Goal: Task Accomplishment & Management: Manage account settings

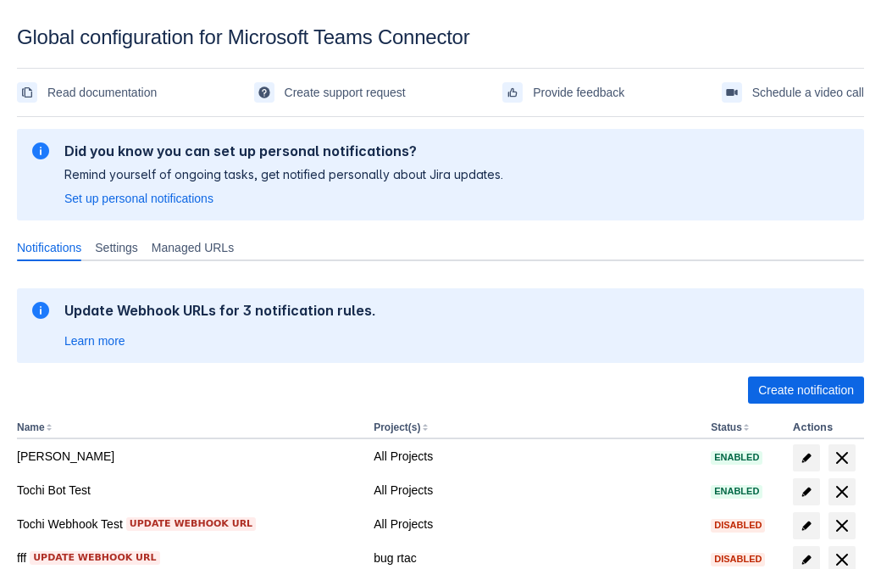
click at [806, 390] on span "Create notification" at bounding box center [807, 389] width 96 height 27
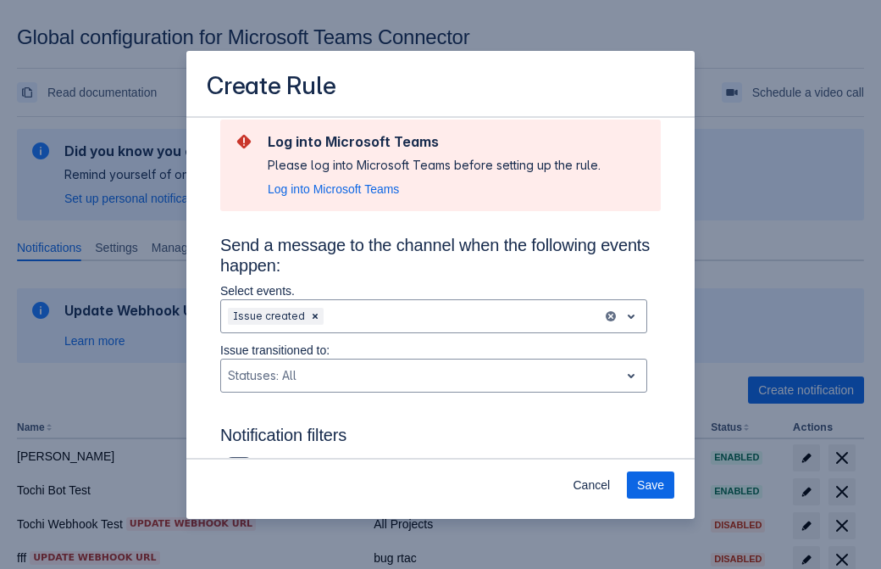
scroll to position [1111, 0]
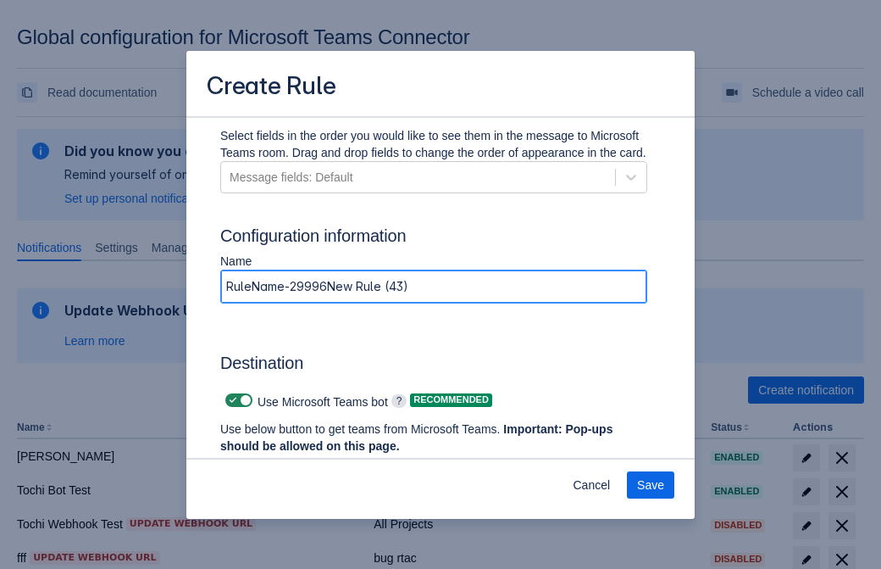
type input "RuleName-299962New Rule (43)"
click at [314, 464] on span "Authenticate in Microsoft Teams" at bounding box center [315, 477] width 168 height 27
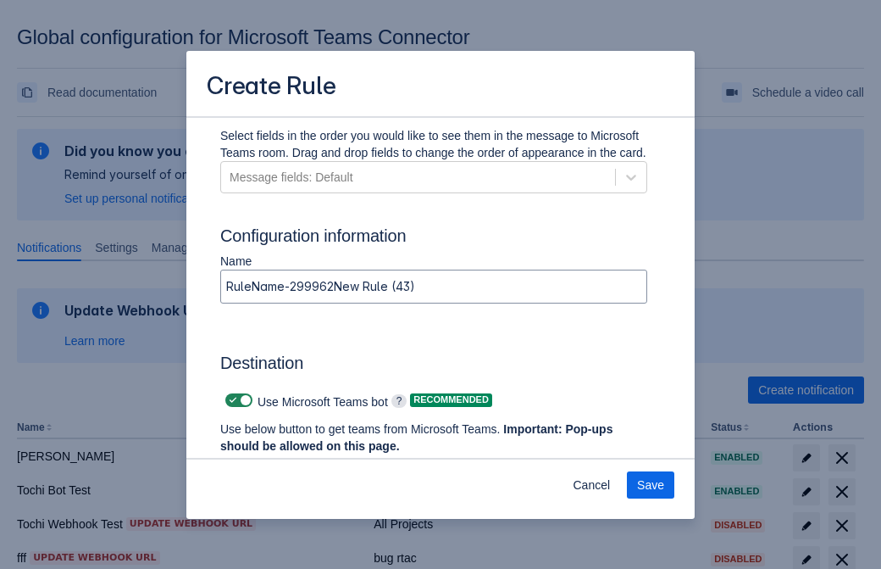
scroll to position [0, 0]
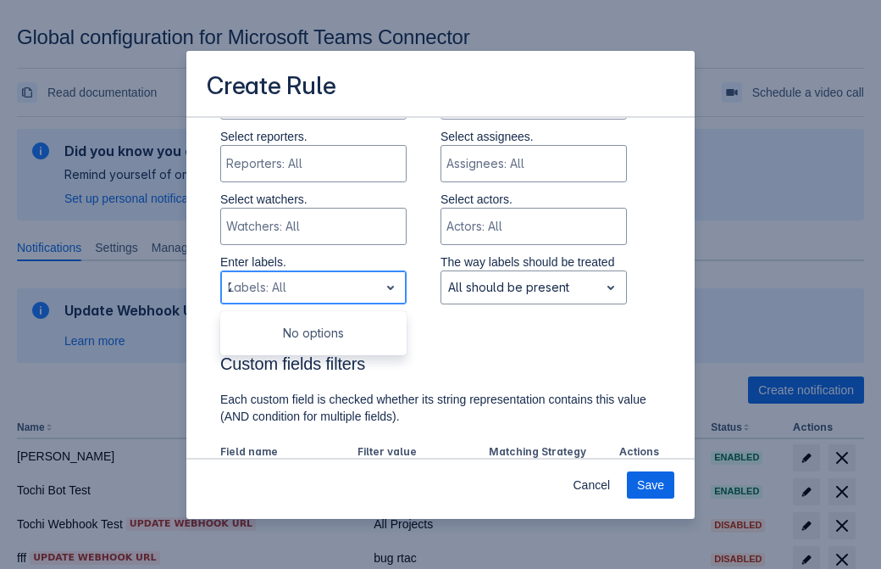
type input "299962_label"
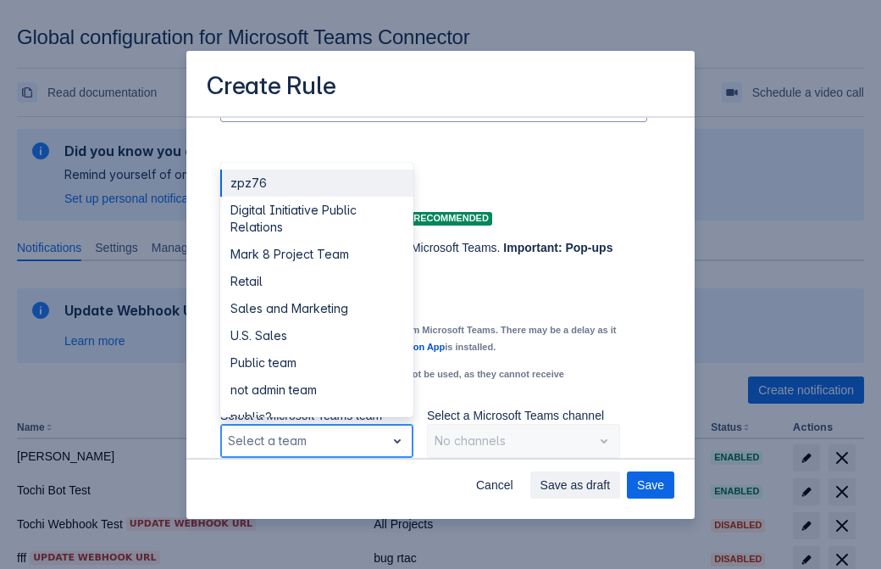
click at [316, 281] on div "Retail" at bounding box center [316, 281] width 193 height 27
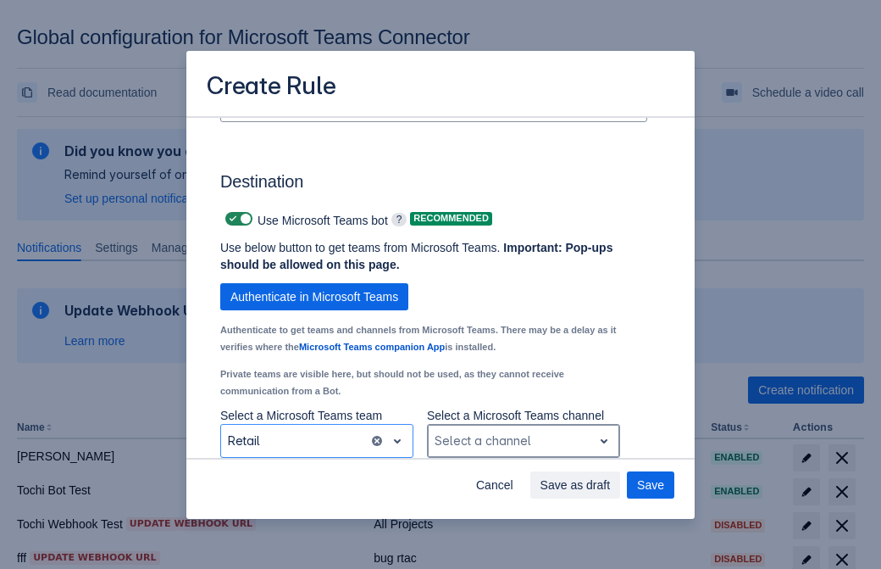
click at [523, 441] on div "Scrollable content" at bounding box center [510, 441] width 151 height 20
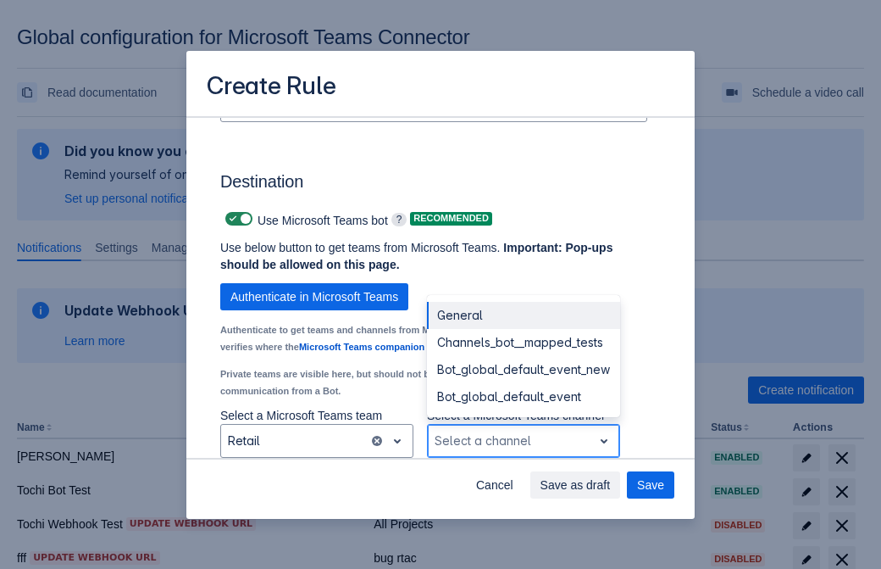
click at [523, 397] on div "Bot_global_default_event" at bounding box center [523, 396] width 193 height 27
click at [611, 485] on span "Save as draft" at bounding box center [576, 484] width 70 height 27
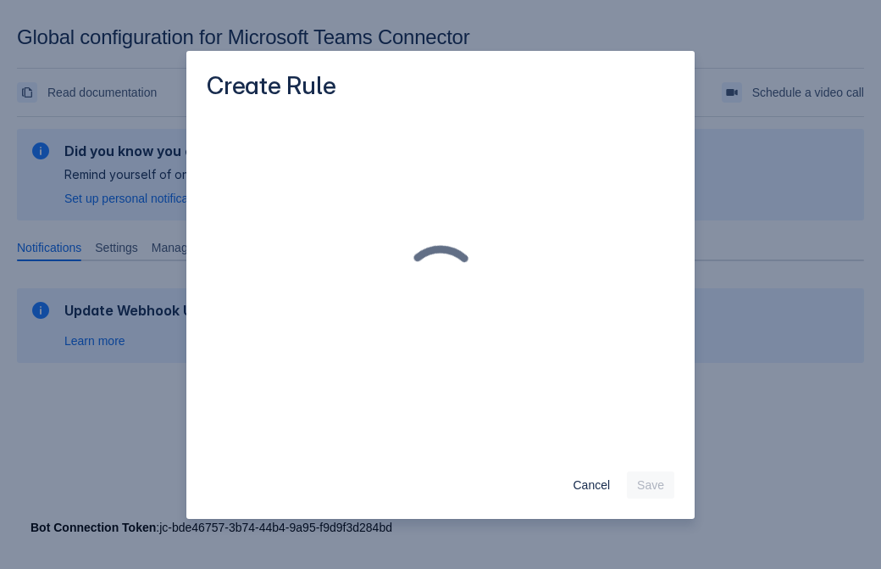
scroll to position [0, 0]
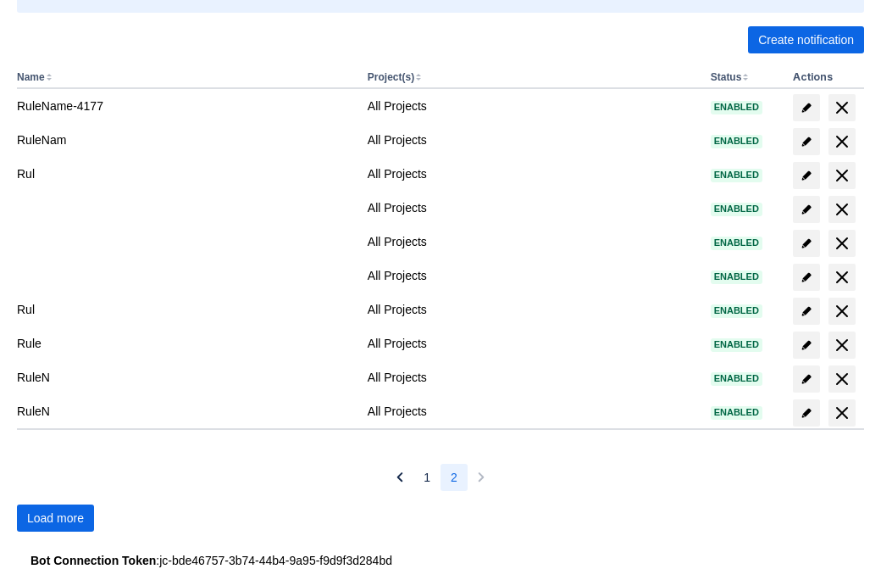
click at [55, 518] on span "Load more" at bounding box center [55, 517] width 57 height 27
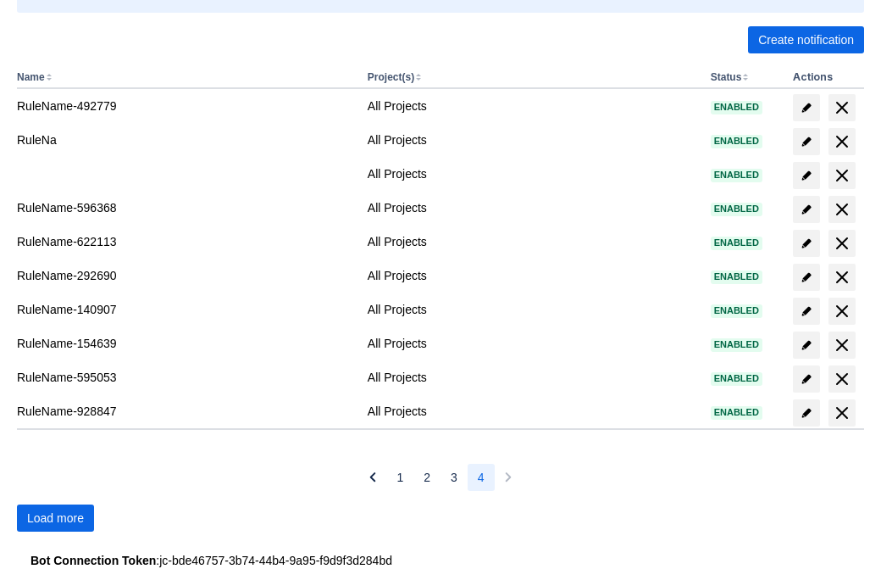
click at [55, 518] on span "Load more" at bounding box center [55, 517] width 57 height 27
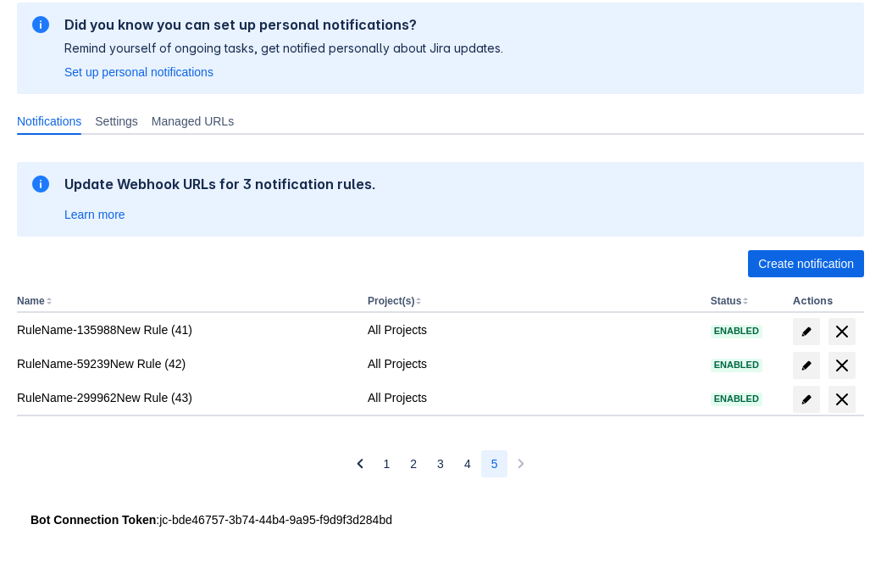
scroll to position [126, 0]
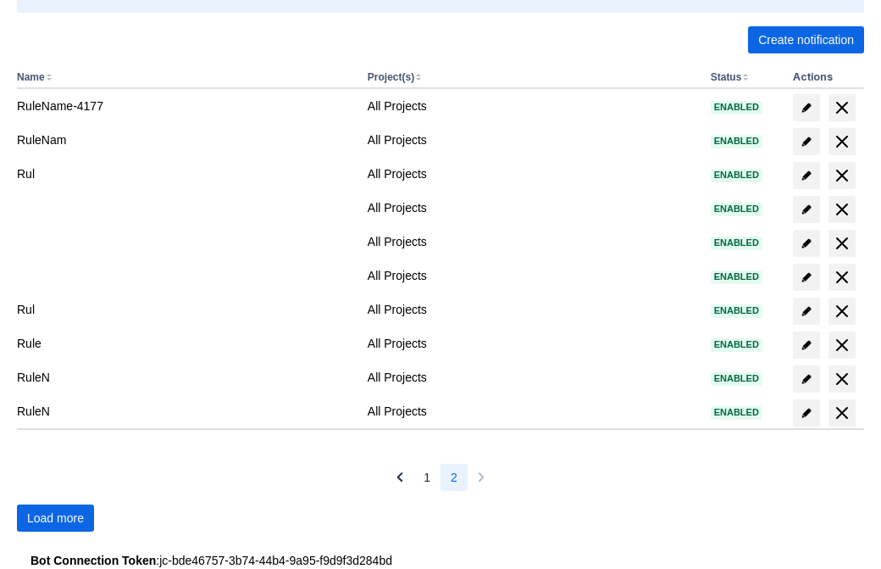
click at [55, 518] on span "Load more" at bounding box center [55, 517] width 57 height 27
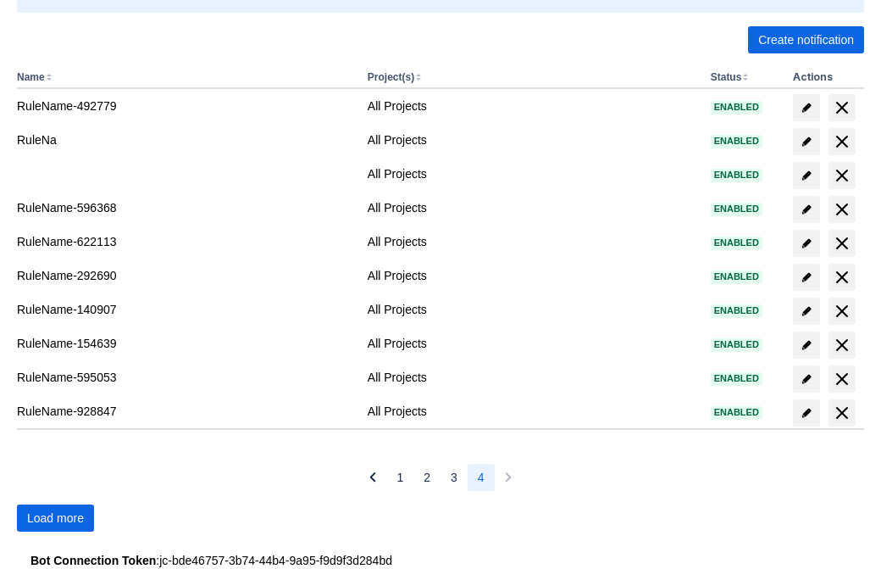
click at [55, 518] on span "Load more" at bounding box center [55, 517] width 57 height 27
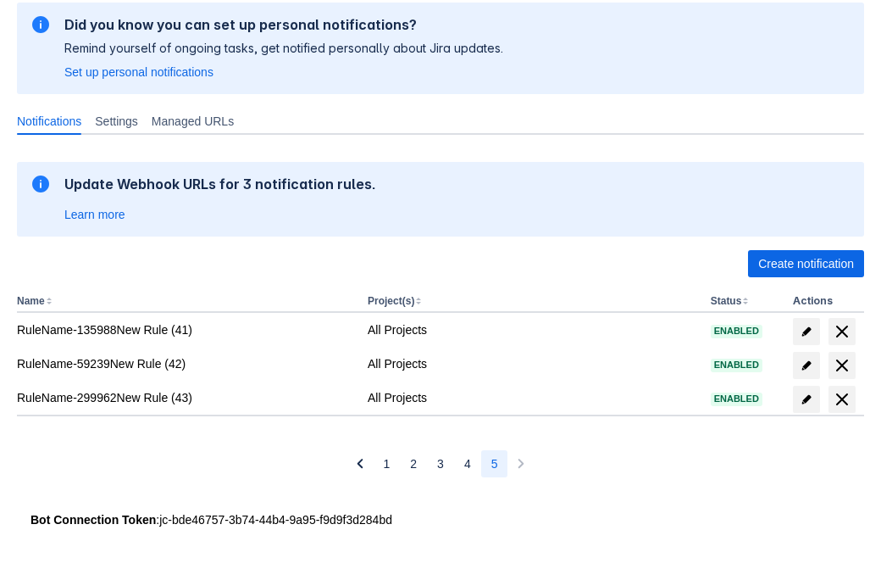
click at [842, 399] on span "delete" at bounding box center [842, 399] width 20 height 20
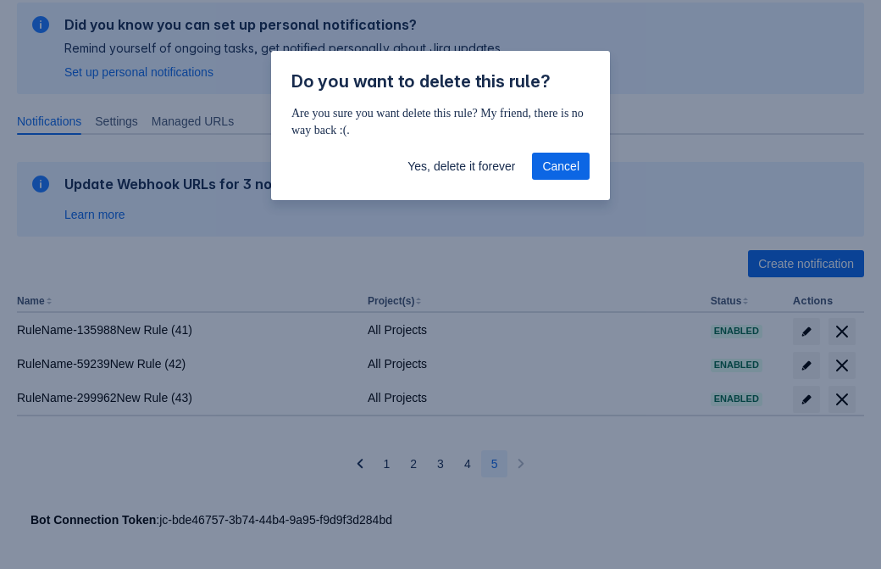
click at [461, 166] on span "Yes, delete it forever" at bounding box center [462, 166] width 108 height 27
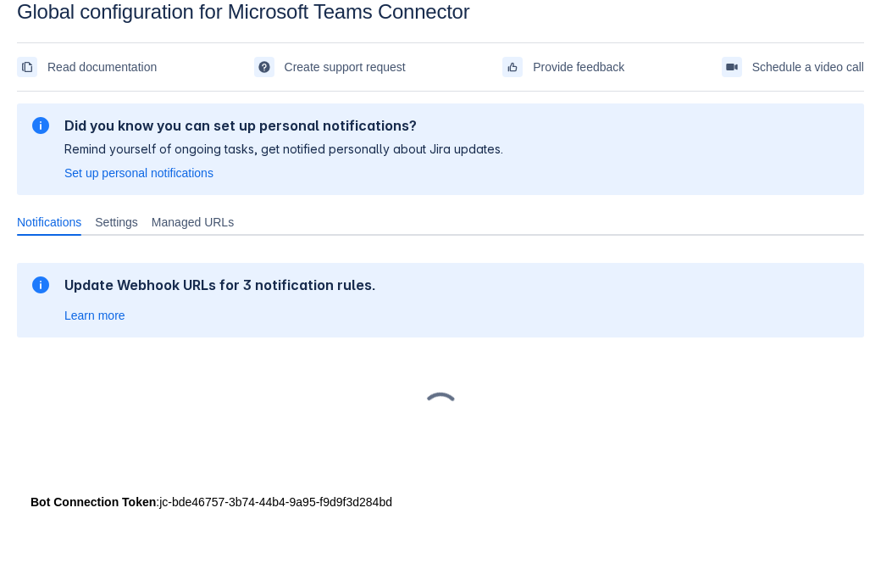
scroll to position [25, 0]
